Goal: Task Accomplishment & Management: Manage account settings

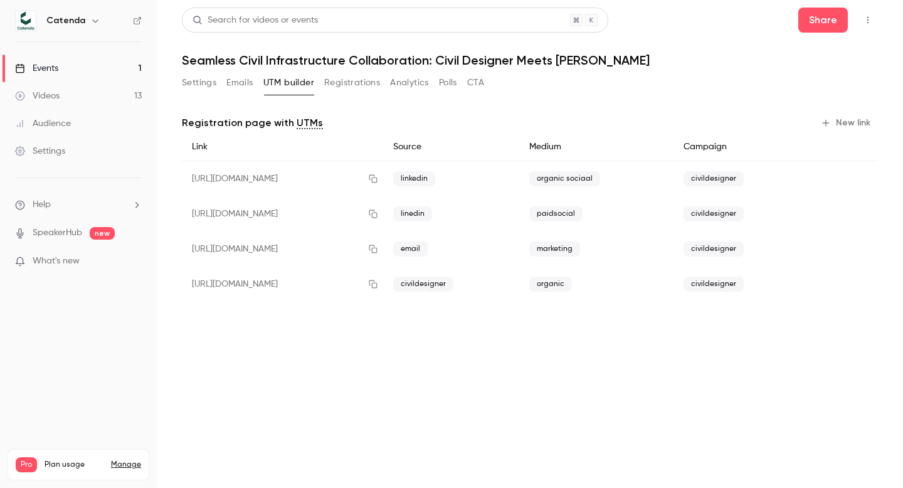
click at [209, 90] on button "Settings" at bounding box center [199, 83] width 34 height 20
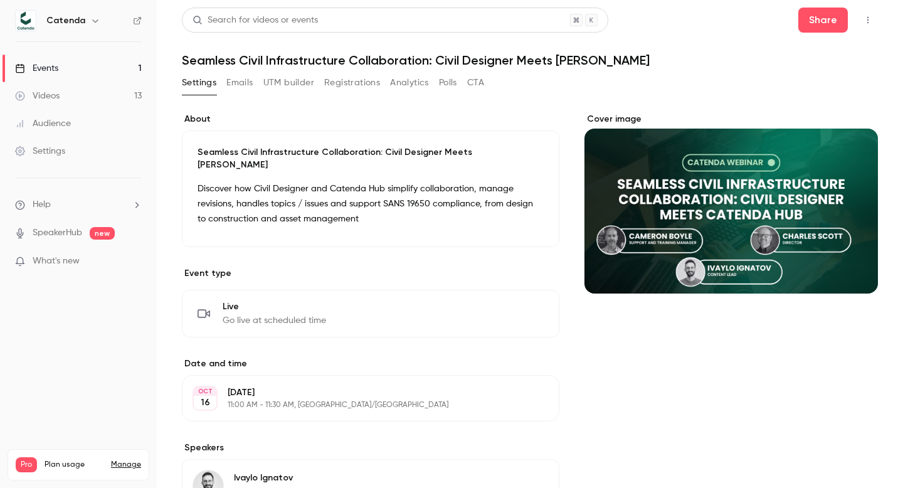
click at [855, 267] on icon "Cover image" at bounding box center [855, 271] width 14 height 10
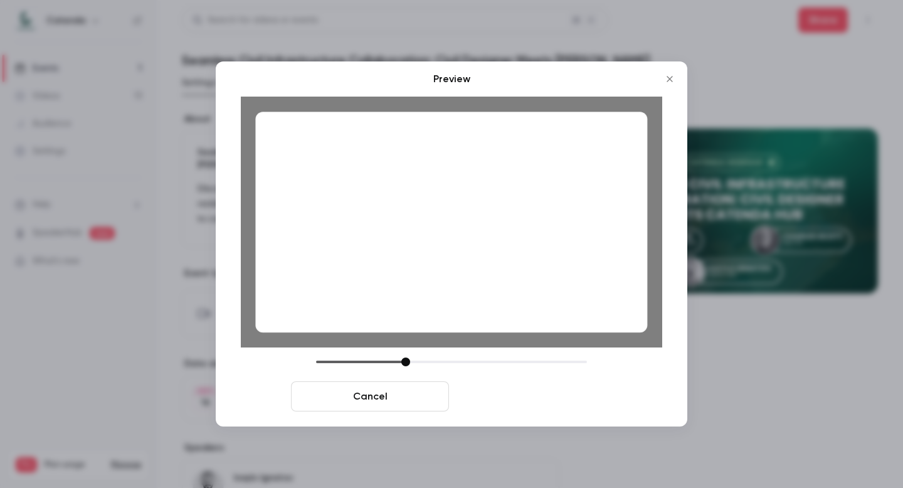
click at [519, 398] on button "Save cover" at bounding box center [533, 396] width 158 height 30
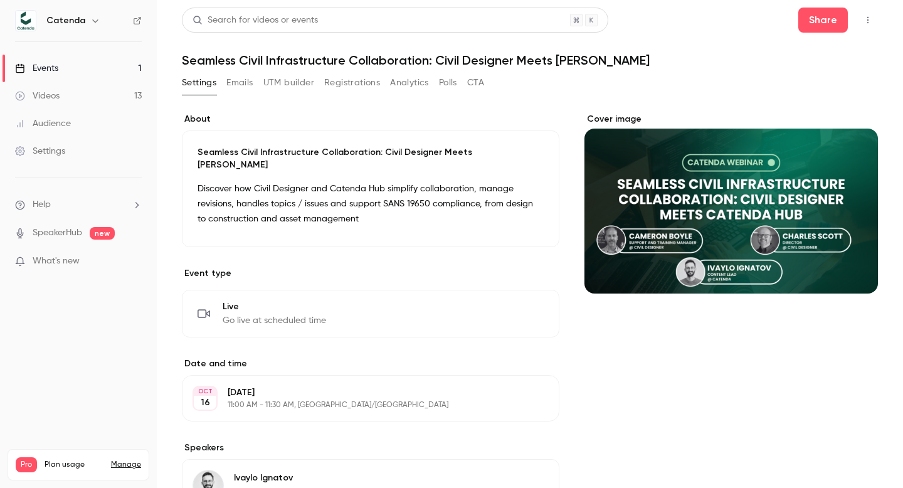
click at [105, 99] on link "Videos 13" at bounding box center [78, 96] width 157 height 28
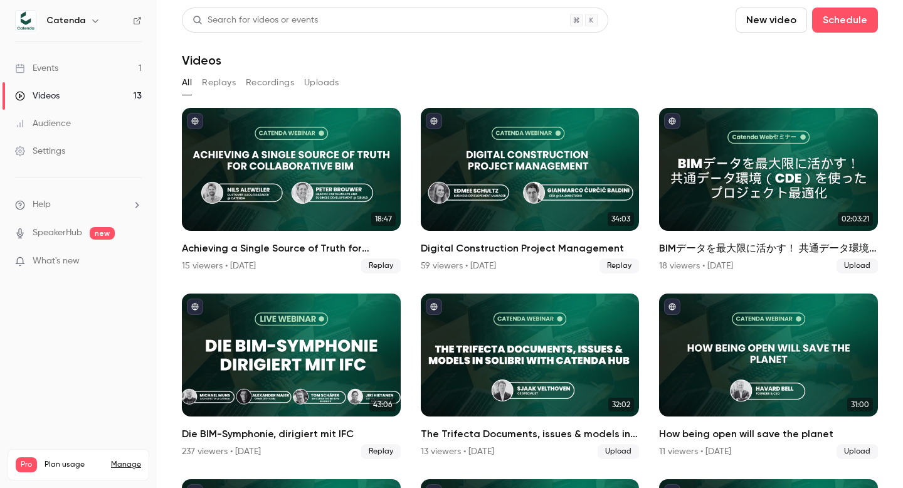
click at [90, 62] on link "Events 1" at bounding box center [78, 69] width 157 height 28
